Goal: Information Seeking & Learning: Learn about a topic

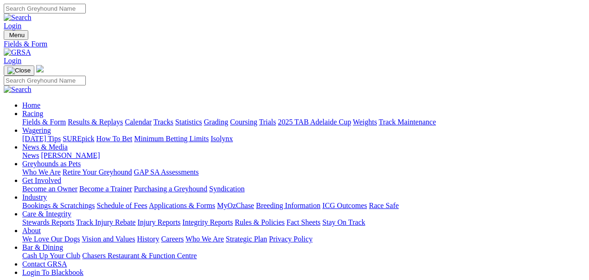
drag, startPoint x: 216, startPoint y: 113, endPoint x: 206, endPoint y: 119, distance: 12.0
select select "WA"
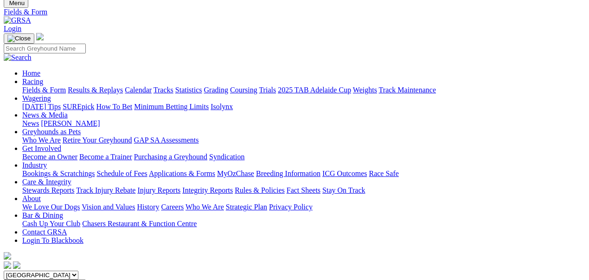
scroll to position [93, 0]
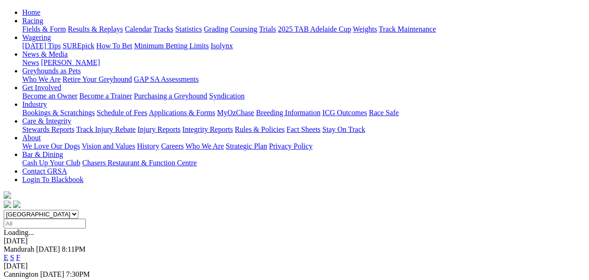
click at [8, 253] on link "E" at bounding box center [6, 257] width 5 height 8
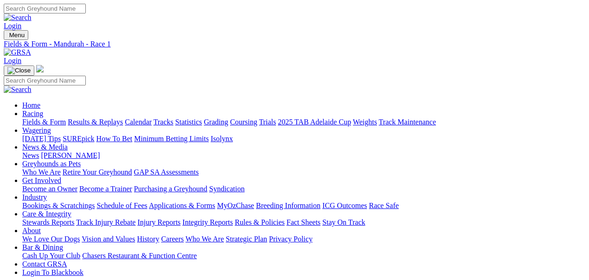
type input "Friday, 15 Aug 2025"
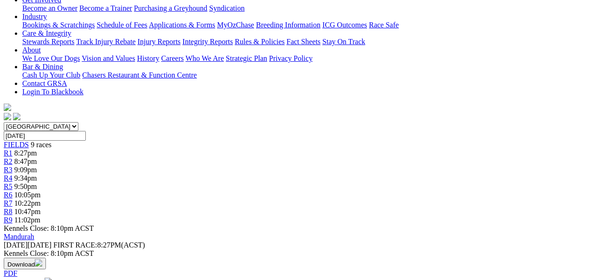
scroll to position [216, 0]
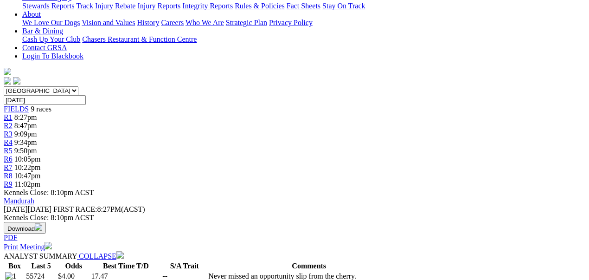
select select "20"
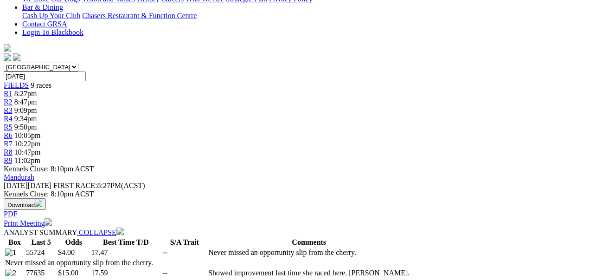
scroll to position [278, 0]
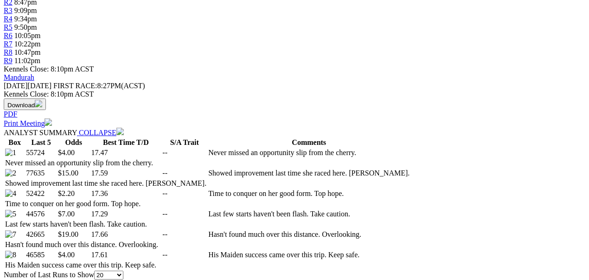
scroll to position [402, 0]
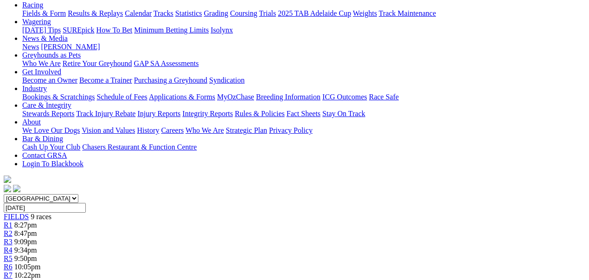
scroll to position [93, 0]
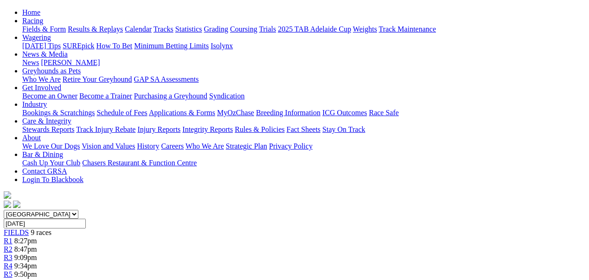
click at [306, 270] on div "R5 9:50pm" at bounding box center [295, 274] width 582 height 8
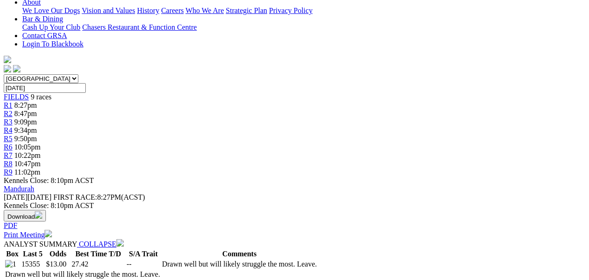
scroll to position [278, 0]
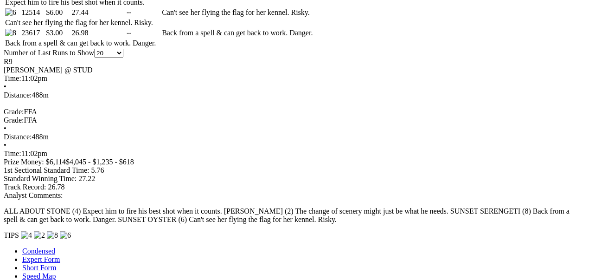
scroll to position [557, 0]
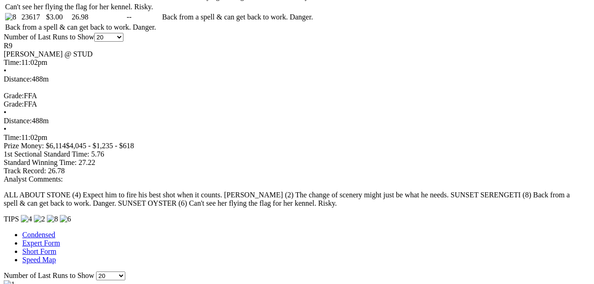
click at [0, 0] on div "Mandurah - Race 8" at bounding box center [0, 0] width 0 height 0
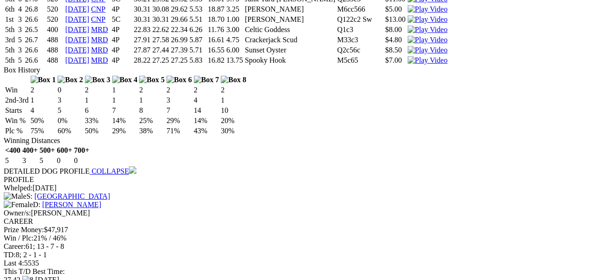
scroll to position [1207, 0]
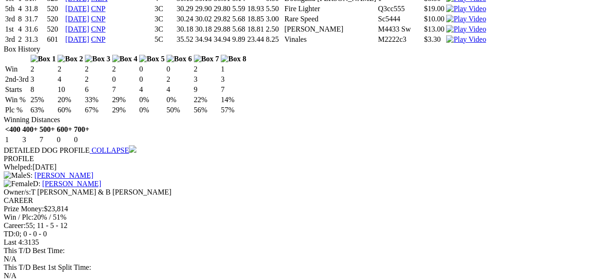
scroll to position [1794, 0]
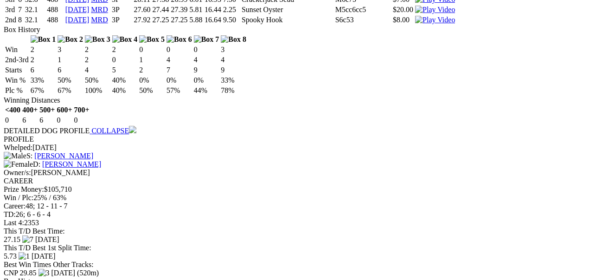
scroll to position [2351, 0]
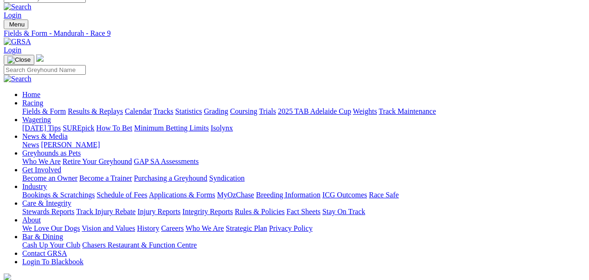
scroll to position [0, 0]
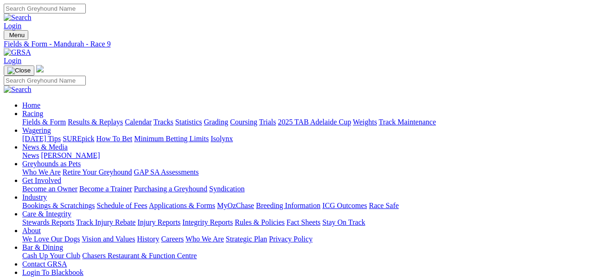
type input "[DATE]"
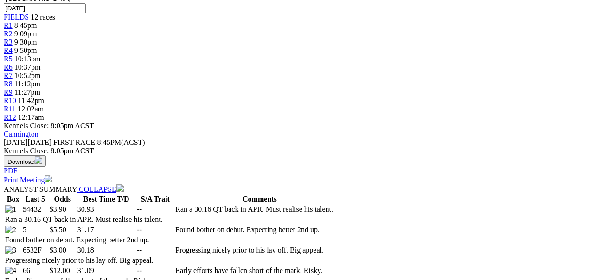
scroll to position [309, 0]
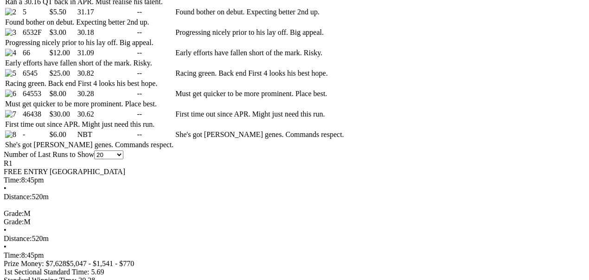
scroll to position [464, 0]
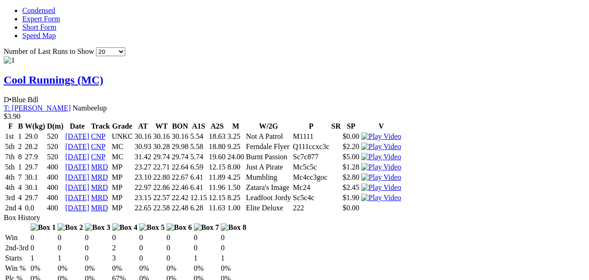
scroll to position [866, 0]
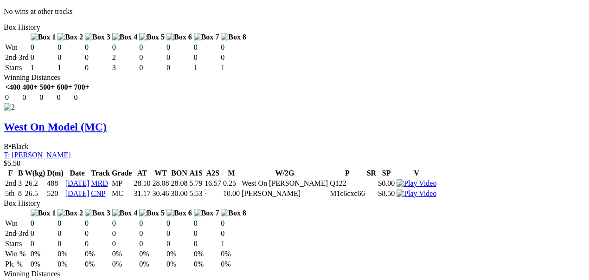
scroll to position [1330, 0]
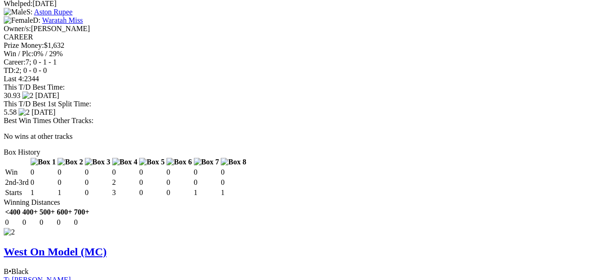
scroll to position [1237, 0]
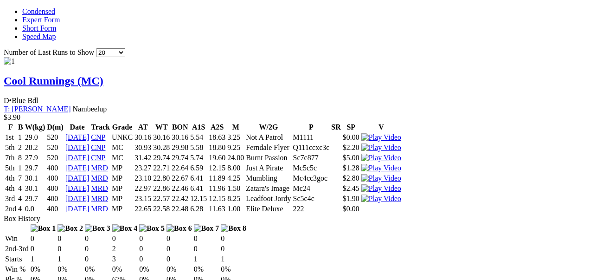
scroll to position [866, 0]
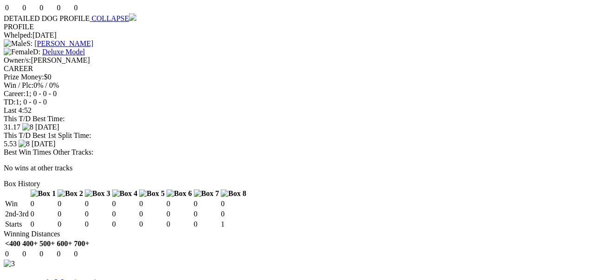
scroll to position [1671, 0]
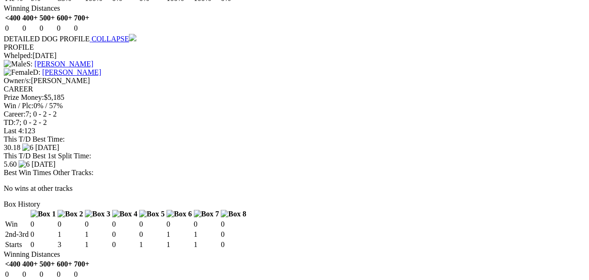
scroll to position [2104, 0]
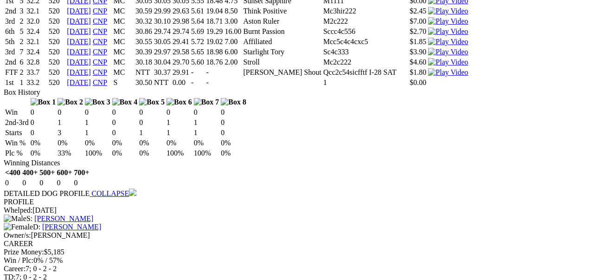
scroll to position [2042, 0]
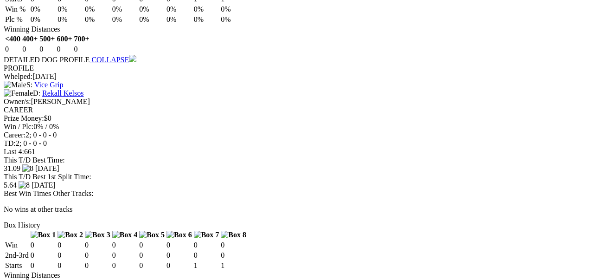
scroll to position [2537, 0]
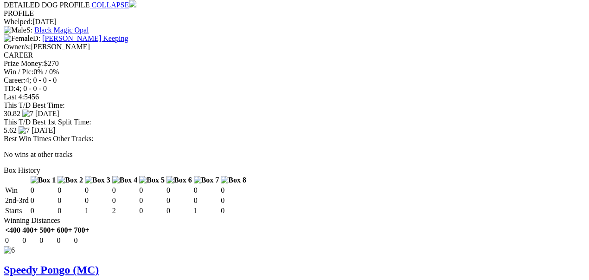
scroll to position [3063, 0]
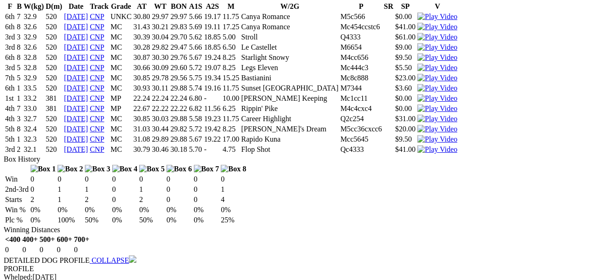
scroll to position [3403, 0]
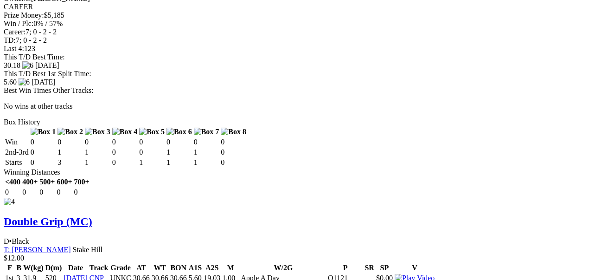
scroll to position [0, 0]
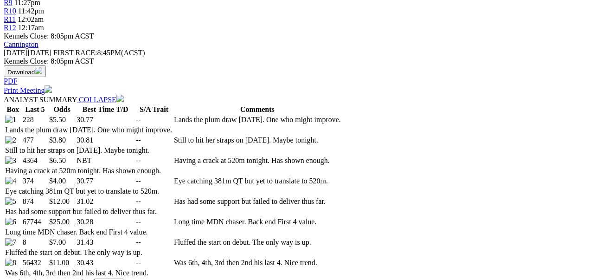
scroll to position [402, 0]
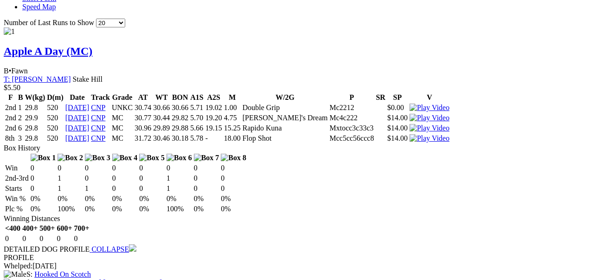
scroll to position [897, 0]
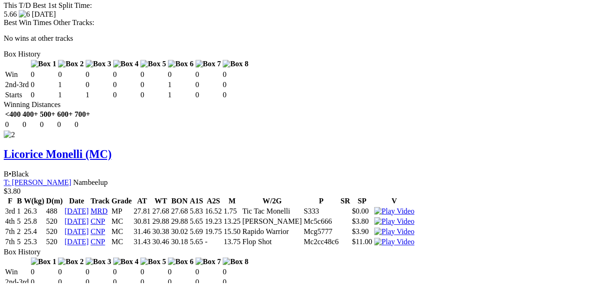
scroll to position [1237, 0]
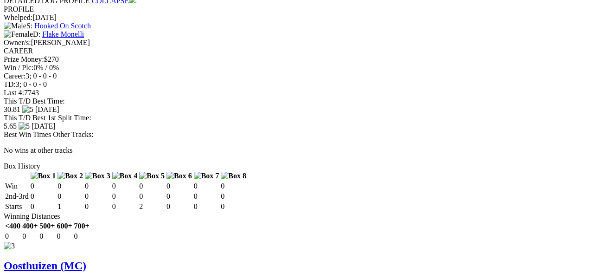
scroll to position [1609, 0]
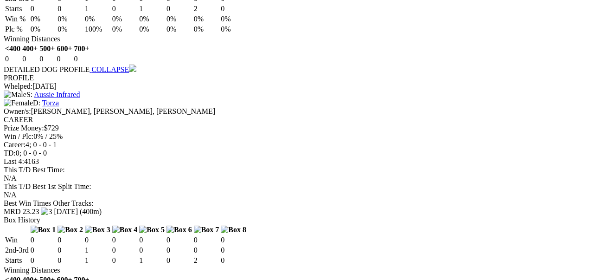
scroll to position [2042, 0]
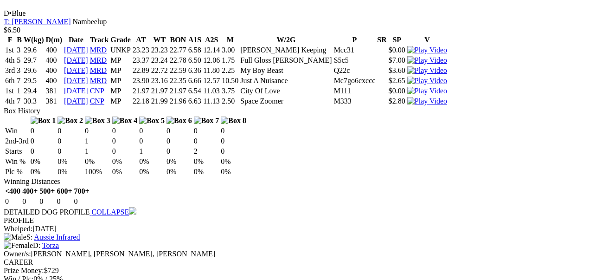
scroll to position [1949, 0]
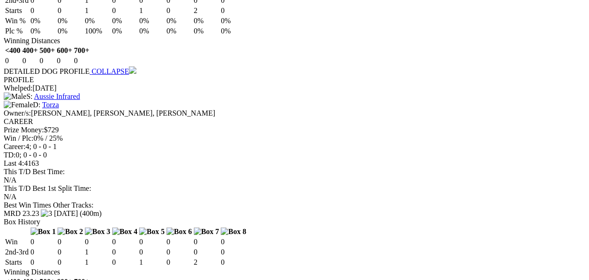
scroll to position [2104, 0]
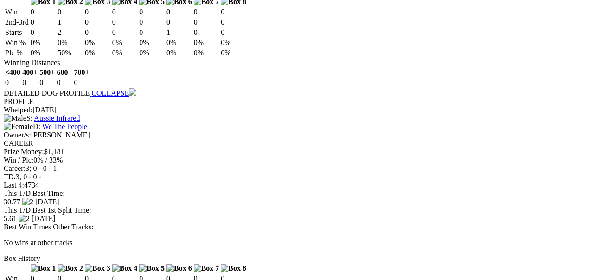
scroll to position [2506, 0]
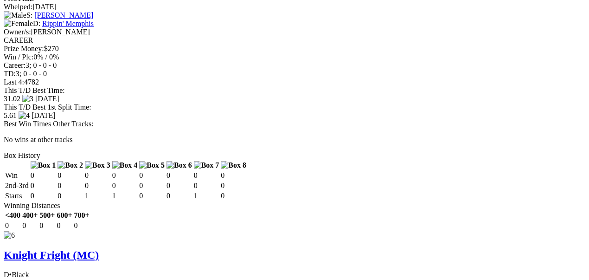
scroll to position [2970, 0]
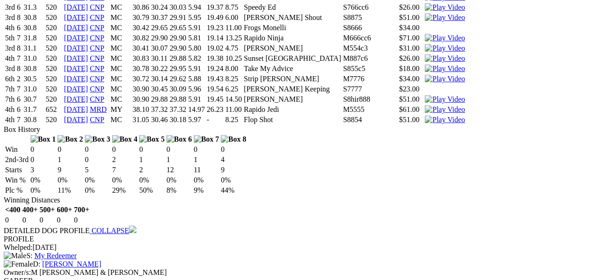
scroll to position [3372, 0]
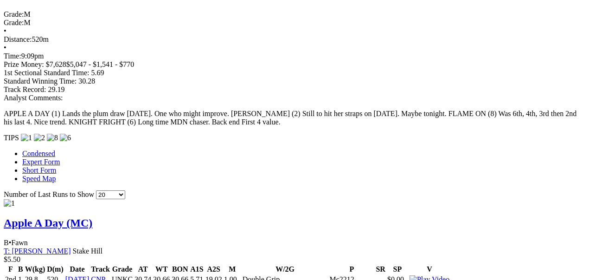
scroll to position [0, 0]
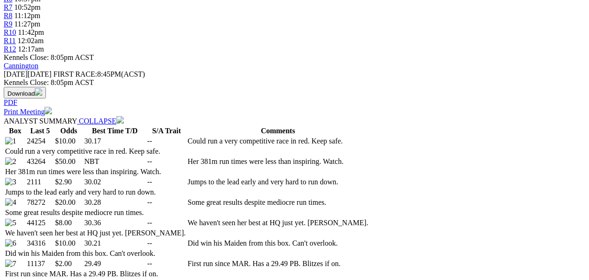
scroll to position [402, 0]
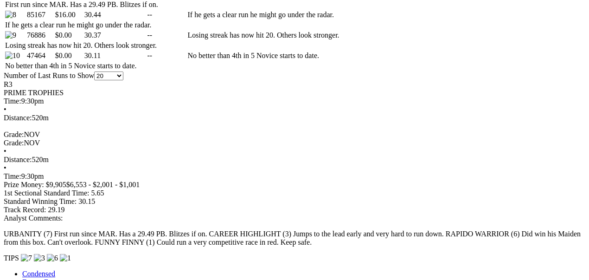
scroll to position [680, 0]
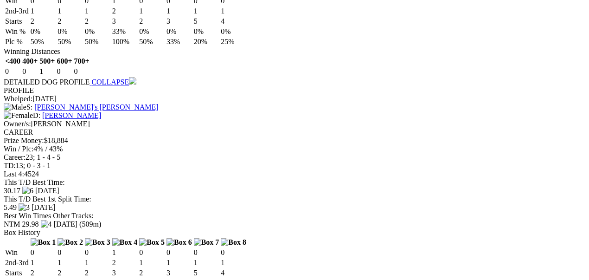
scroll to position [1268, 0]
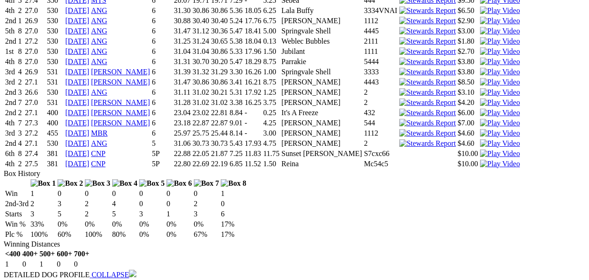
scroll to position [1701, 0]
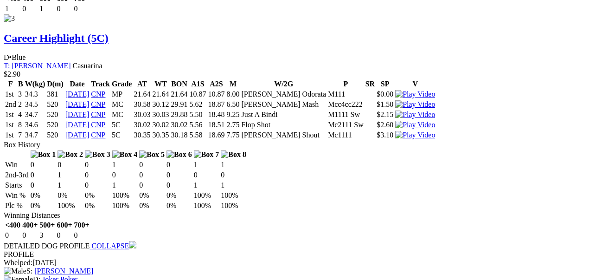
scroll to position [2228, 0]
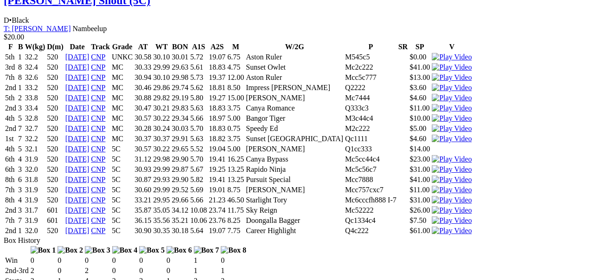
scroll to position [2692, 0]
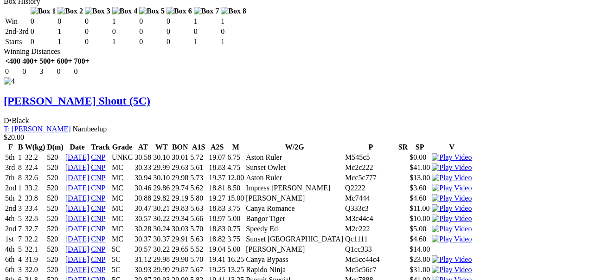
scroll to position [2661, 0]
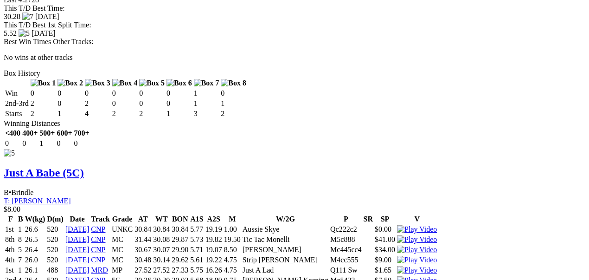
scroll to position [3094, 0]
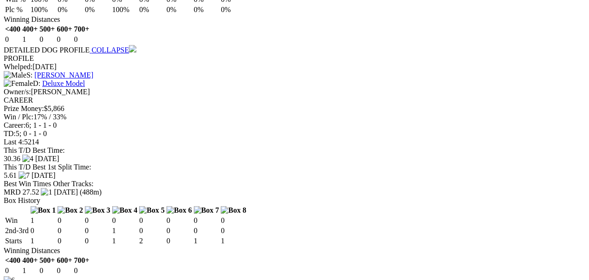
scroll to position [3496, 0]
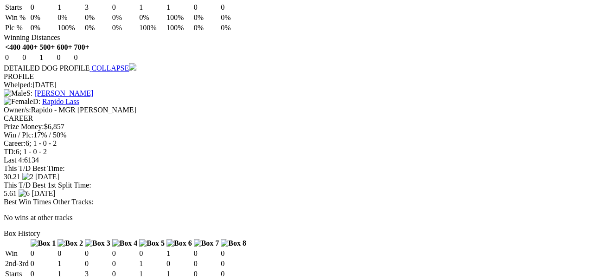
scroll to position [3960, 0]
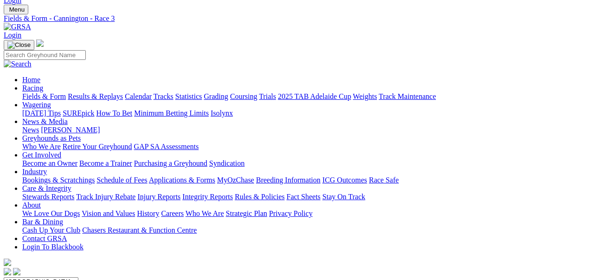
scroll to position [5, 0]
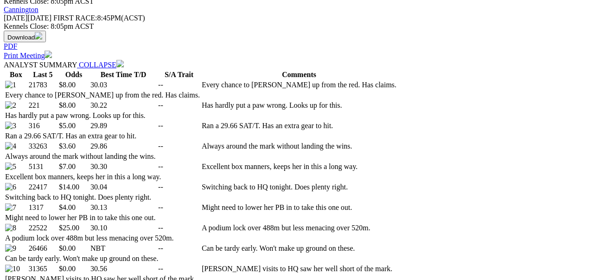
scroll to position [433, 0]
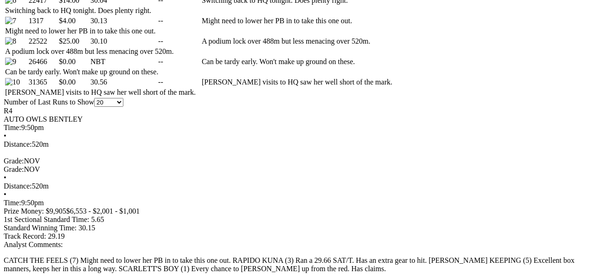
scroll to position [680, 0]
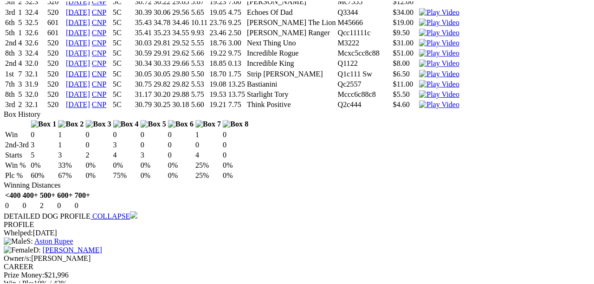
scroll to position [1083, 0]
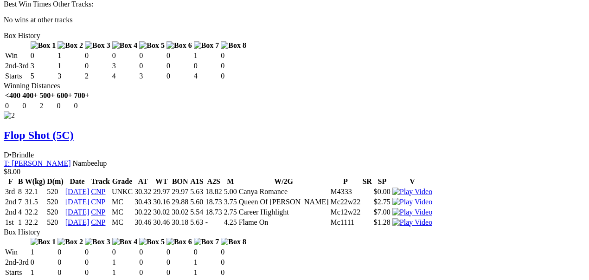
scroll to position [1485, 0]
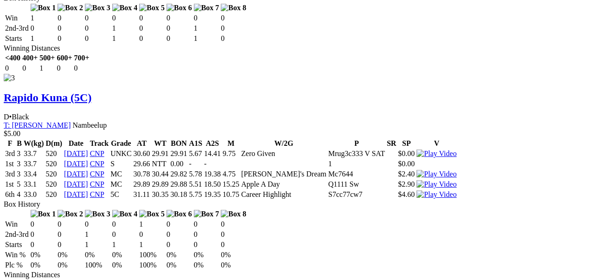
scroll to position [2042, 0]
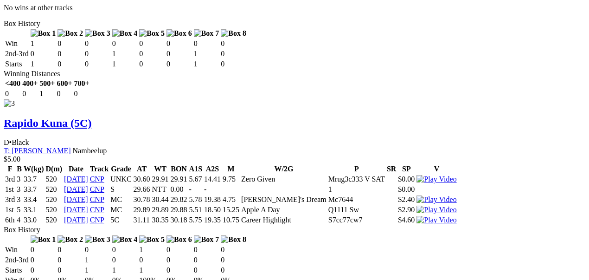
scroll to position [2011, 0]
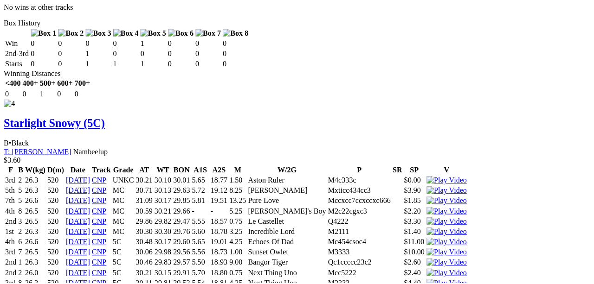
scroll to position [2444, 0]
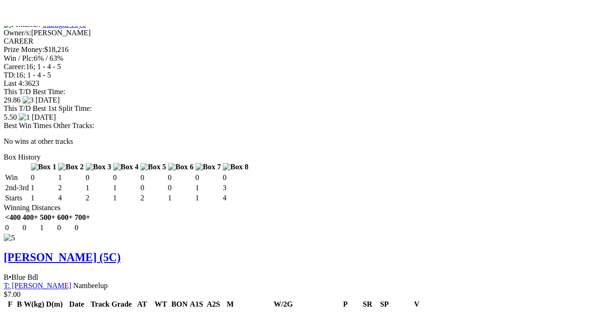
scroll to position [2970, 0]
